Goal: Navigation & Orientation: Find specific page/section

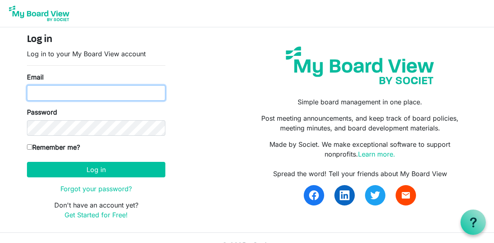
type input "lbaumparr@yahoo.com"
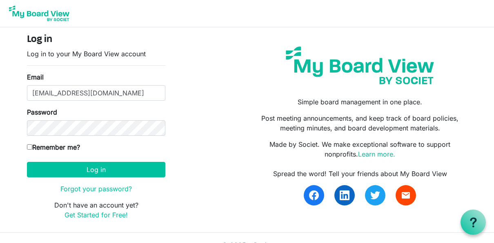
click at [29, 146] on input "Remember me?" at bounding box center [29, 146] width 5 height 5
checkbox input "true"
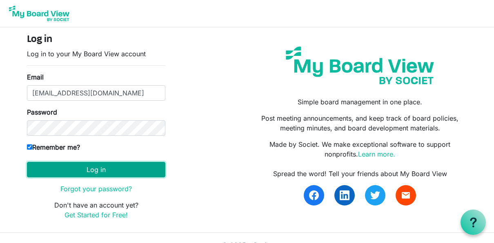
click at [102, 169] on button "Log in" at bounding box center [96, 170] width 138 height 16
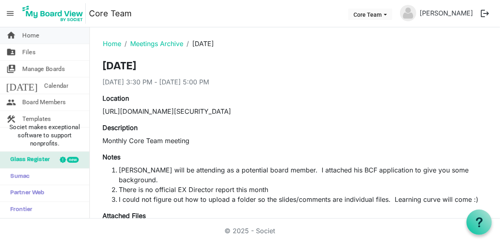
click at [33, 35] on span "Home" at bounding box center [30, 35] width 17 height 16
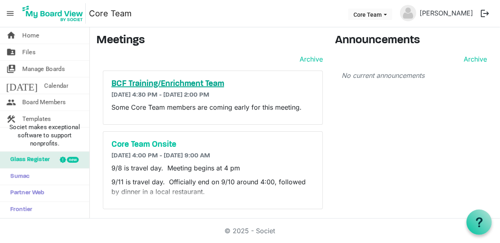
click at [191, 80] on h5 "BCF Training/Enrichment Team" at bounding box center [212, 84] width 203 height 10
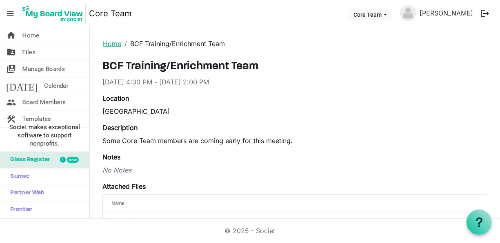
click at [110, 43] on link "Home" at bounding box center [112, 44] width 18 height 8
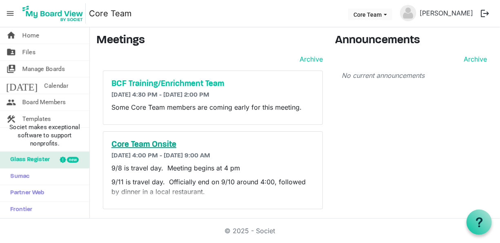
click at [146, 142] on h5 "Core Team Onsite" at bounding box center [212, 145] width 203 height 10
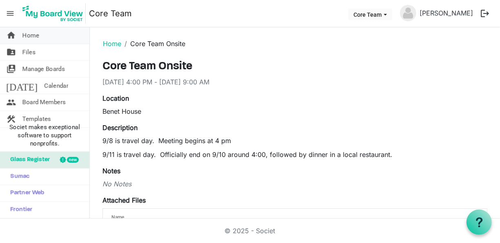
click at [32, 35] on span "Home" at bounding box center [30, 35] width 17 height 16
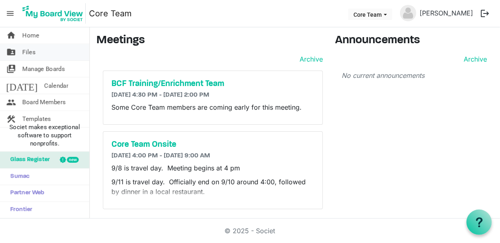
click at [29, 51] on span "Files" at bounding box center [28, 52] width 13 height 16
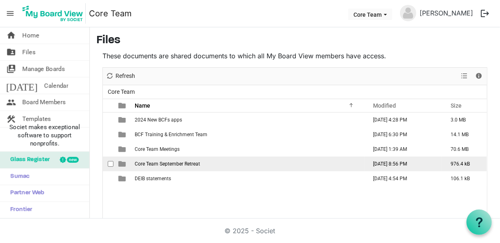
click at [167, 163] on span "Core Team September Retreat" at bounding box center [167, 164] width 65 height 6
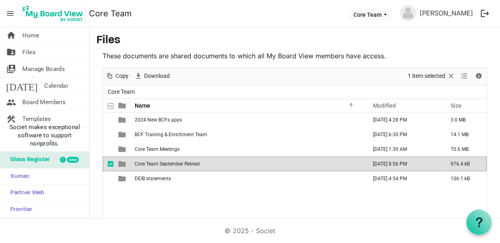
click at [167, 163] on span "Core Team September Retreat" at bounding box center [167, 164] width 65 height 6
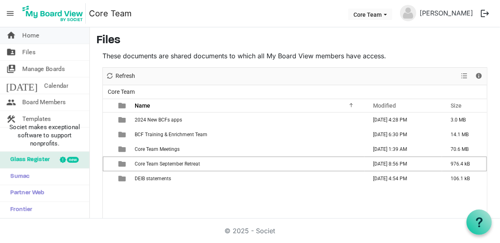
click at [31, 33] on span "Home" at bounding box center [30, 35] width 17 height 16
